Goal: Complete application form

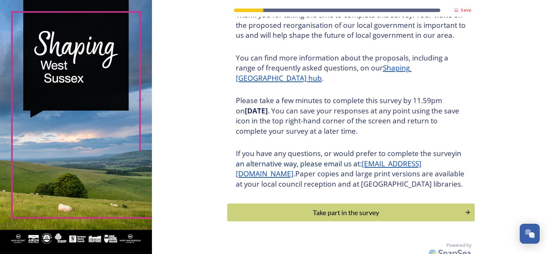
scroll to position [69, 0]
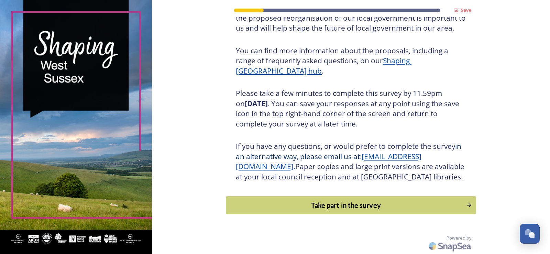
click at [313, 210] on div "Take part in the survey" at bounding box center [346, 205] width 232 height 10
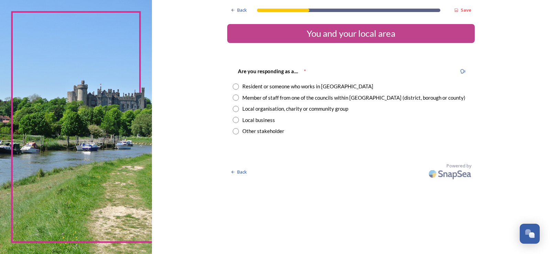
click at [298, 96] on div "Member of staff from one of the councils within [GEOGRAPHIC_DATA] (district, bo…" at bounding box center [353, 98] width 223 height 8
radio input "true"
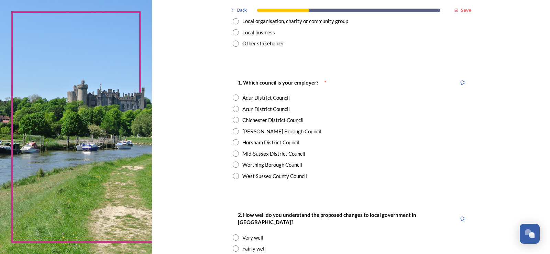
scroll to position [103, 0]
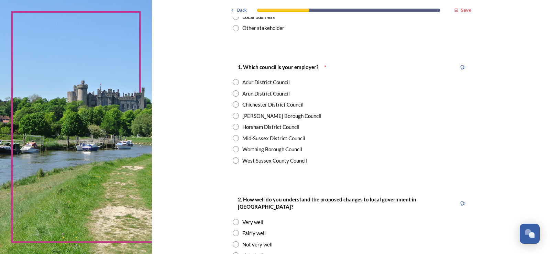
click at [260, 83] on div "Adur District Council" at bounding box center [265, 82] width 47 height 8
radio input "true"
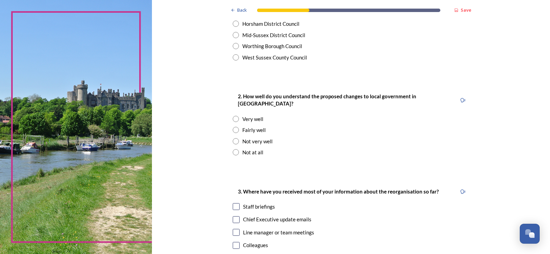
scroll to position [241, 0]
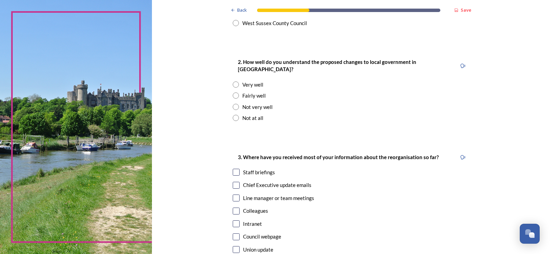
click at [260, 103] on div "Not very well" at bounding box center [257, 107] width 30 height 8
radio input "true"
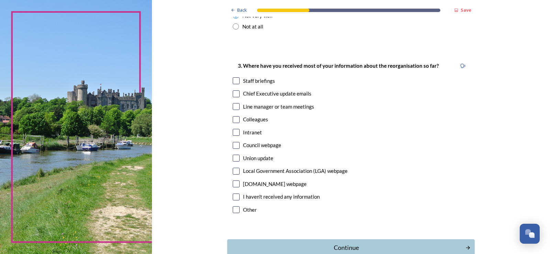
scroll to position [344, 0]
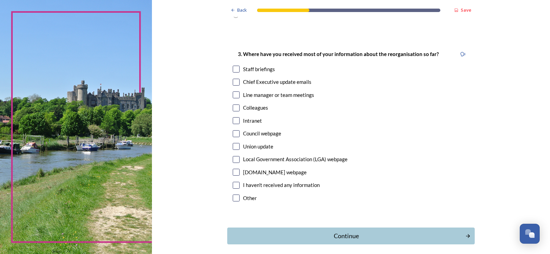
click at [260, 65] on div "Staff briefings" at bounding box center [259, 69] width 32 height 8
checkbox input "true"
click at [259, 78] on div "Chief Executive update emails" at bounding box center [277, 82] width 68 height 8
checkbox input "true"
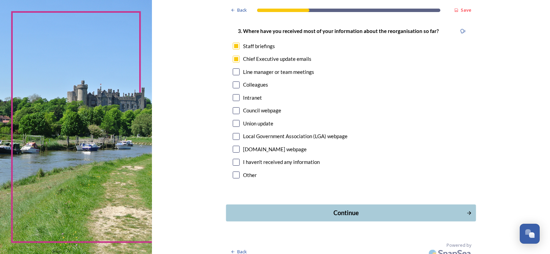
click at [284, 208] on div "Continue" at bounding box center [346, 212] width 233 height 9
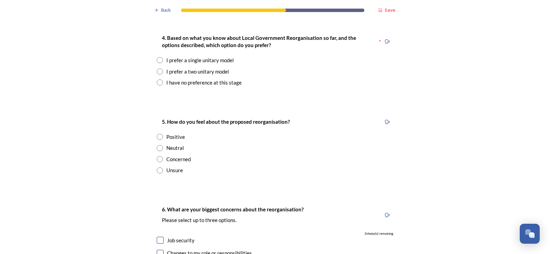
scroll to position [894, 0]
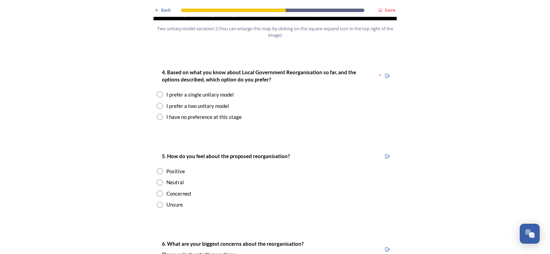
click at [189, 91] on div "I prefer a single unitary model" at bounding box center [199, 95] width 67 height 8
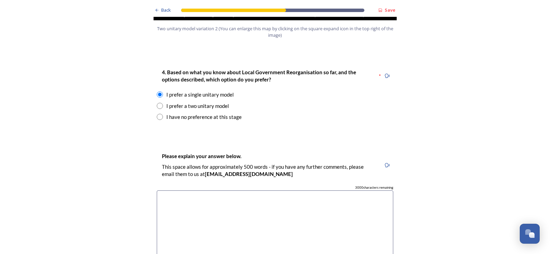
click at [197, 113] on div "I have no preference at this stage" at bounding box center [203, 117] width 75 height 8
radio input "false"
radio input "true"
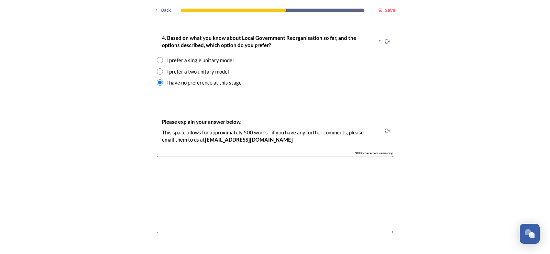
click at [214, 185] on textarea at bounding box center [275, 194] width 237 height 77
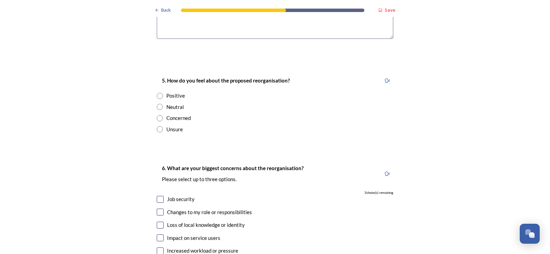
scroll to position [1135, 0]
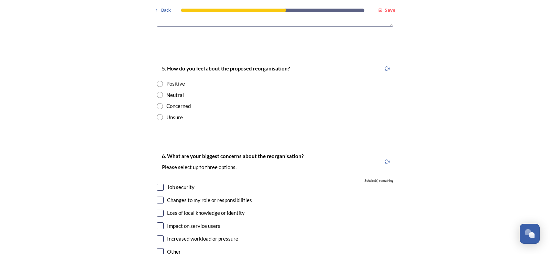
click at [179, 90] on div "5. How do you feel about the proposed reorganisation? Positive Neutral Concerne…" at bounding box center [275, 92] width 248 height 70
click at [178, 102] on div "Concerned" at bounding box center [178, 106] width 24 height 8
radio input "true"
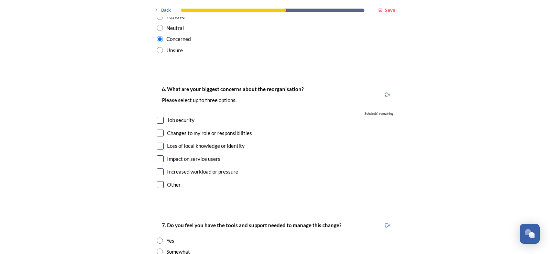
scroll to position [1204, 0]
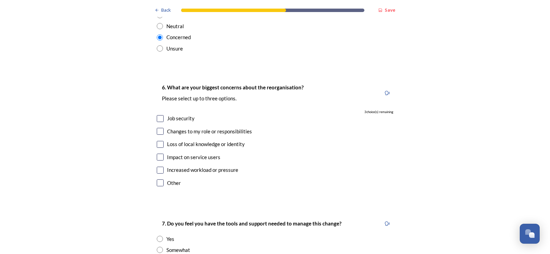
click at [183, 115] on div "Job security" at bounding box center [181, 119] width 28 height 8
checkbox input "true"
click at [173, 128] on div "Changes to my role or responsibilities" at bounding box center [209, 132] width 85 height 8
checkbox input "true"
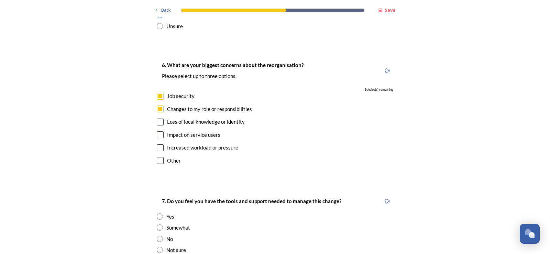
scroll to position [1238, 0]
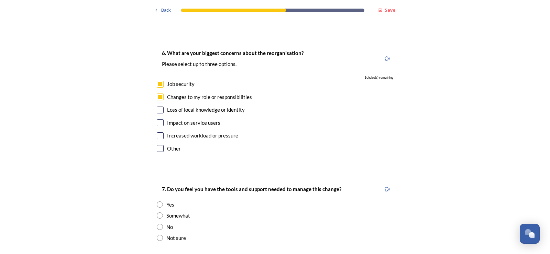
click at [179, 132] on div "Increased workload or pressure" at bounding box center [202, 136] width 71 height 8
checkbox input "true"
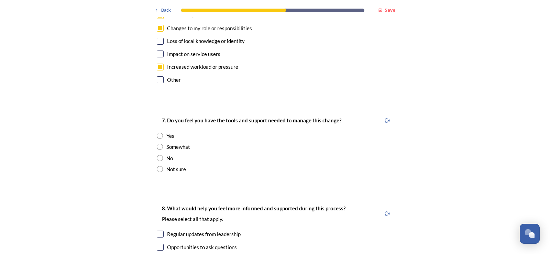
scroll to position [1341, 0]
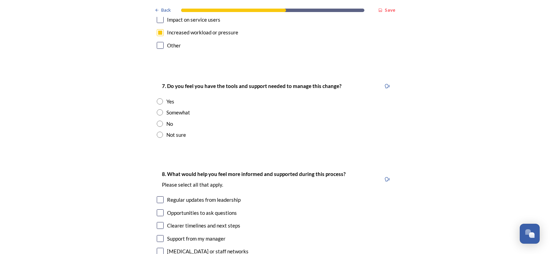
click at [169, 120] on div "No" at bounding box center [169, 124] width 7 height 8
radio input "true"
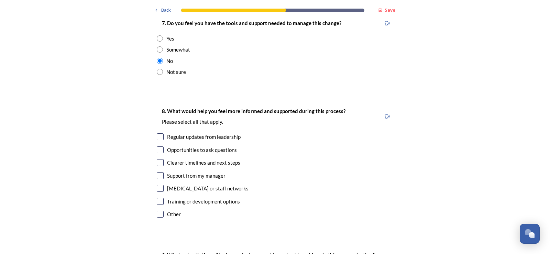
scroll to position [1410, 0]
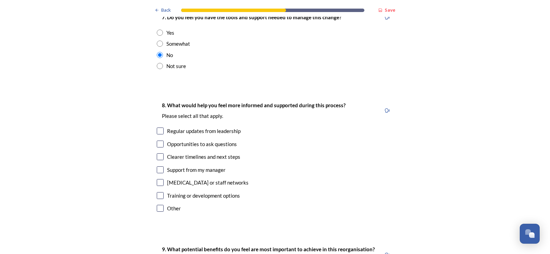
click at [206, 127] on div "Regular updates from leadership" at bounding box center [204, 131] width 74 height 8
checkbox input "true"
click at [204, 153] on div "Clearer timelines and next steps" at bounding box center [203, 157] width 73 height 8
checkbox input "true"
click at [203, 166] on div "Support from my manager" at bounding box center [196, 170] width 58 height 8
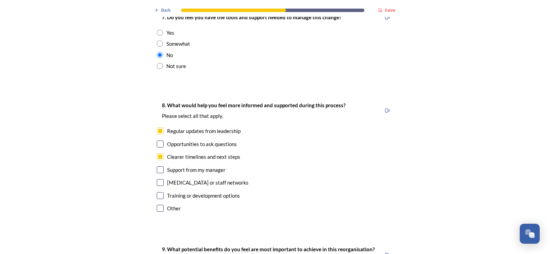
checkbox input "true"
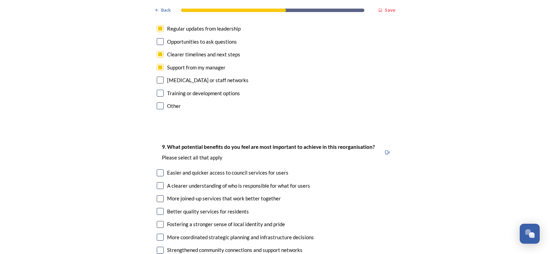
scroll to position [1513, 0]
click at [205, 89] on div "Training or development options" at bounding box center [203, 93] width 73 height 8
checkbox input "true"
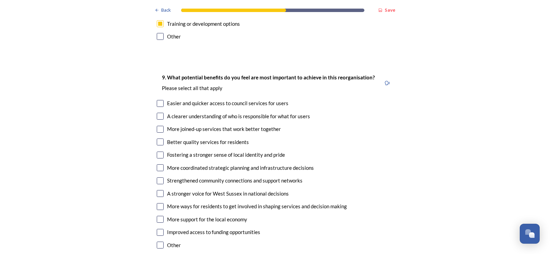
scroll to position [1616, 0]
